Goal: Information Seeking & Learning: Learn about a topic

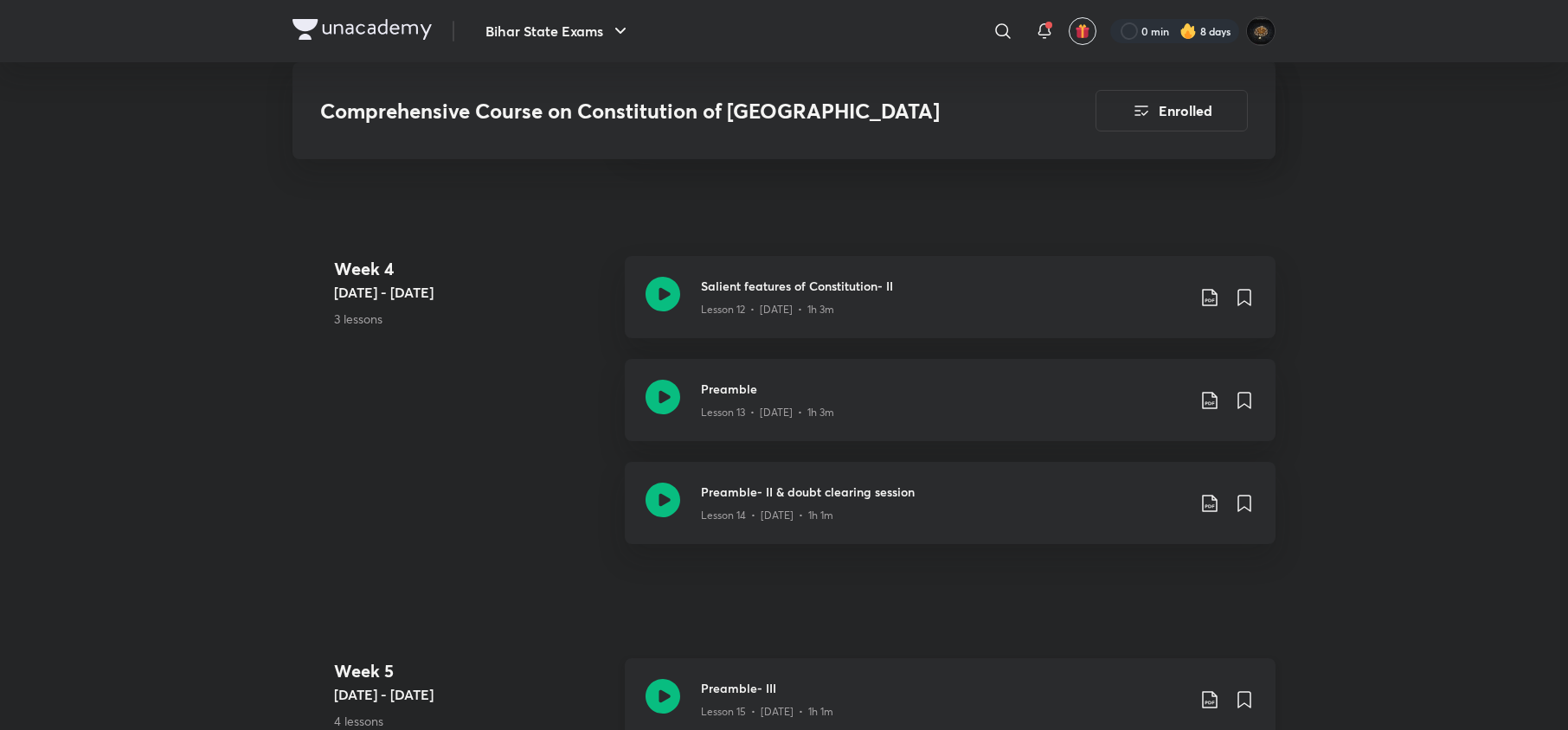
scroll to position [2687, 0]
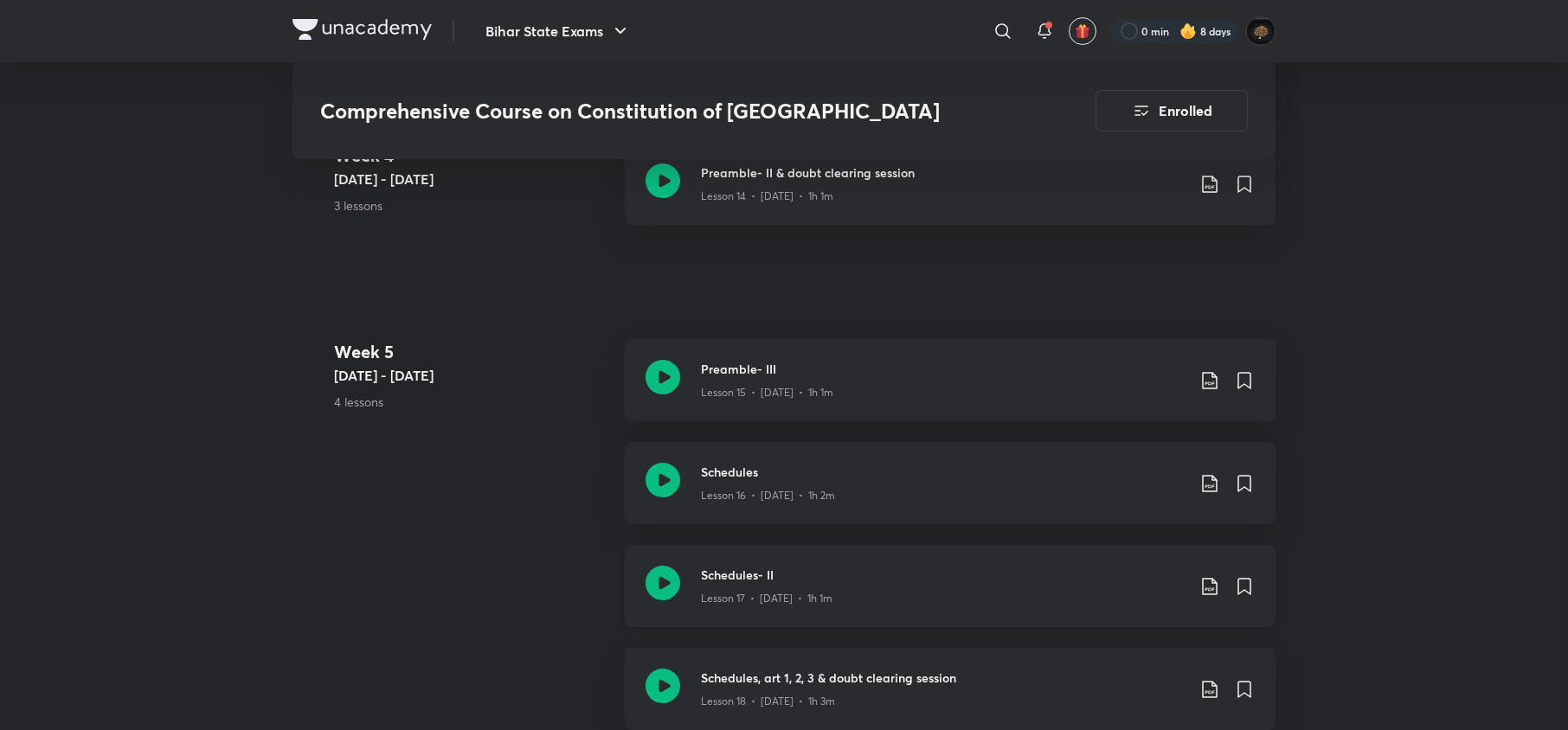
click at [670, 566] on icon at bounding box center [663, 583] width 35 height 35
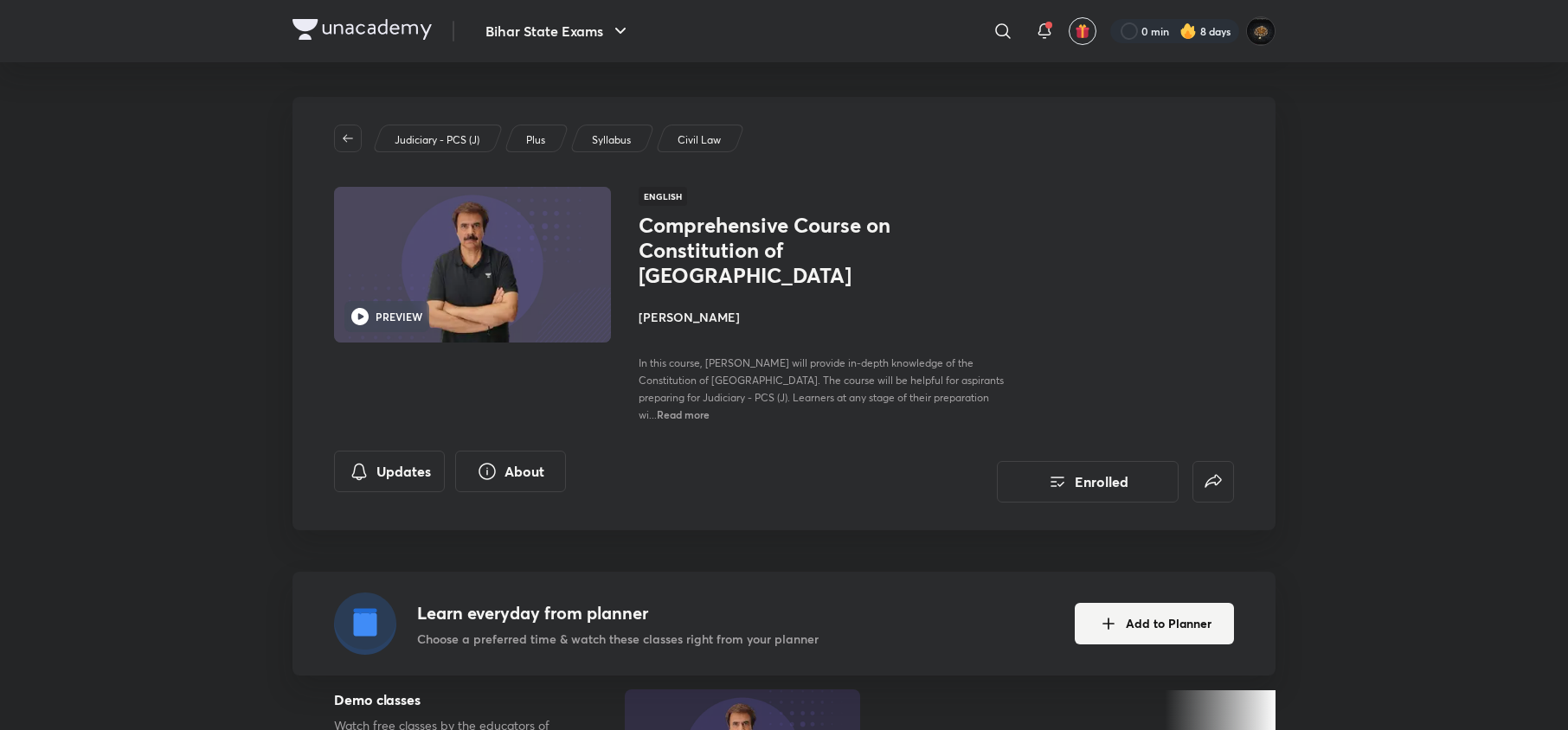
scroll to position [639, 0]
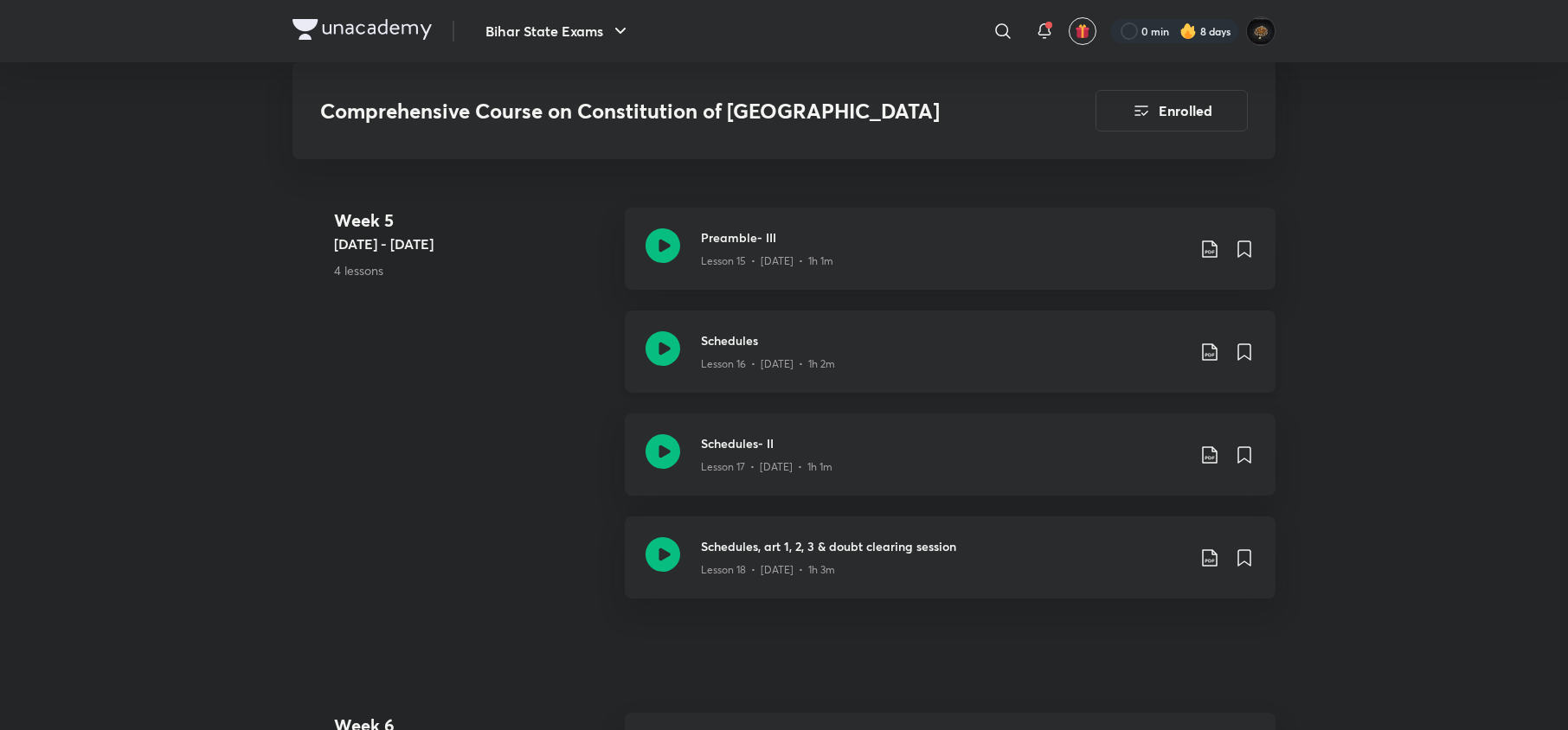
scroll to position [2880, 0]
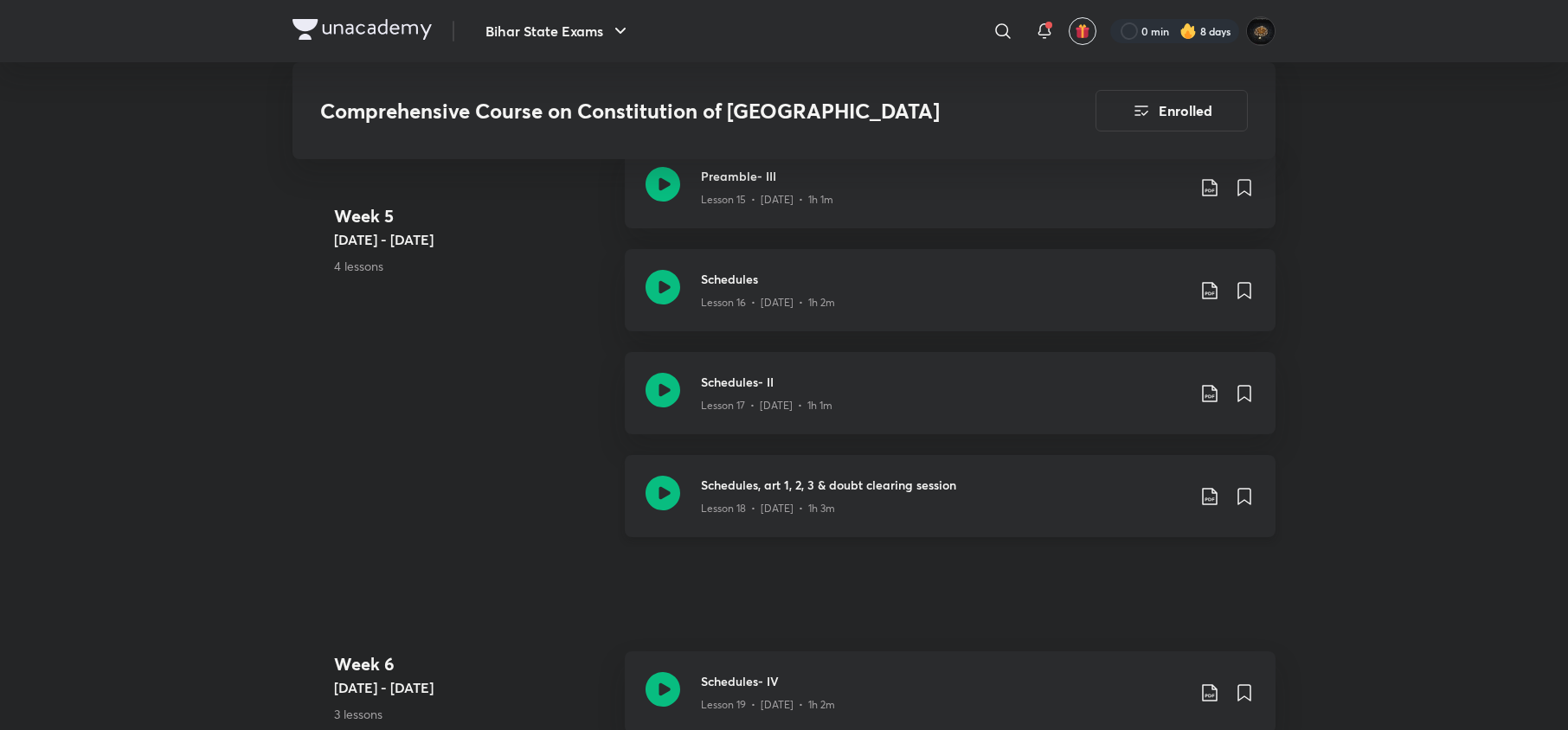
click at [672, 476] on icon at bounding box center [663, 494] width 35 height 35
